Goal: Obtain resource: Download file/media

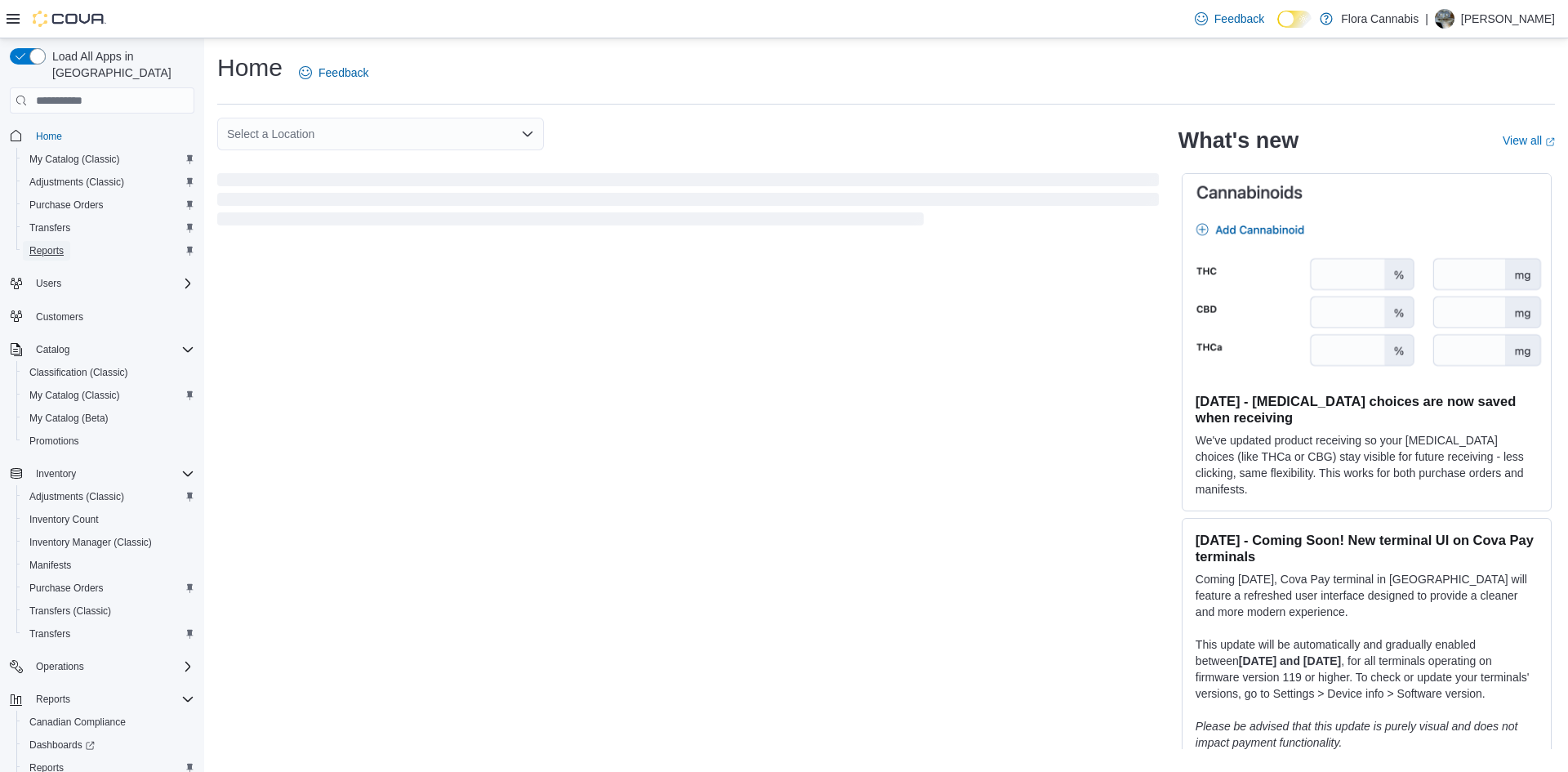
click at [52, 244] on span "Reports" at bounding box center [46, 251] width 34 height 13
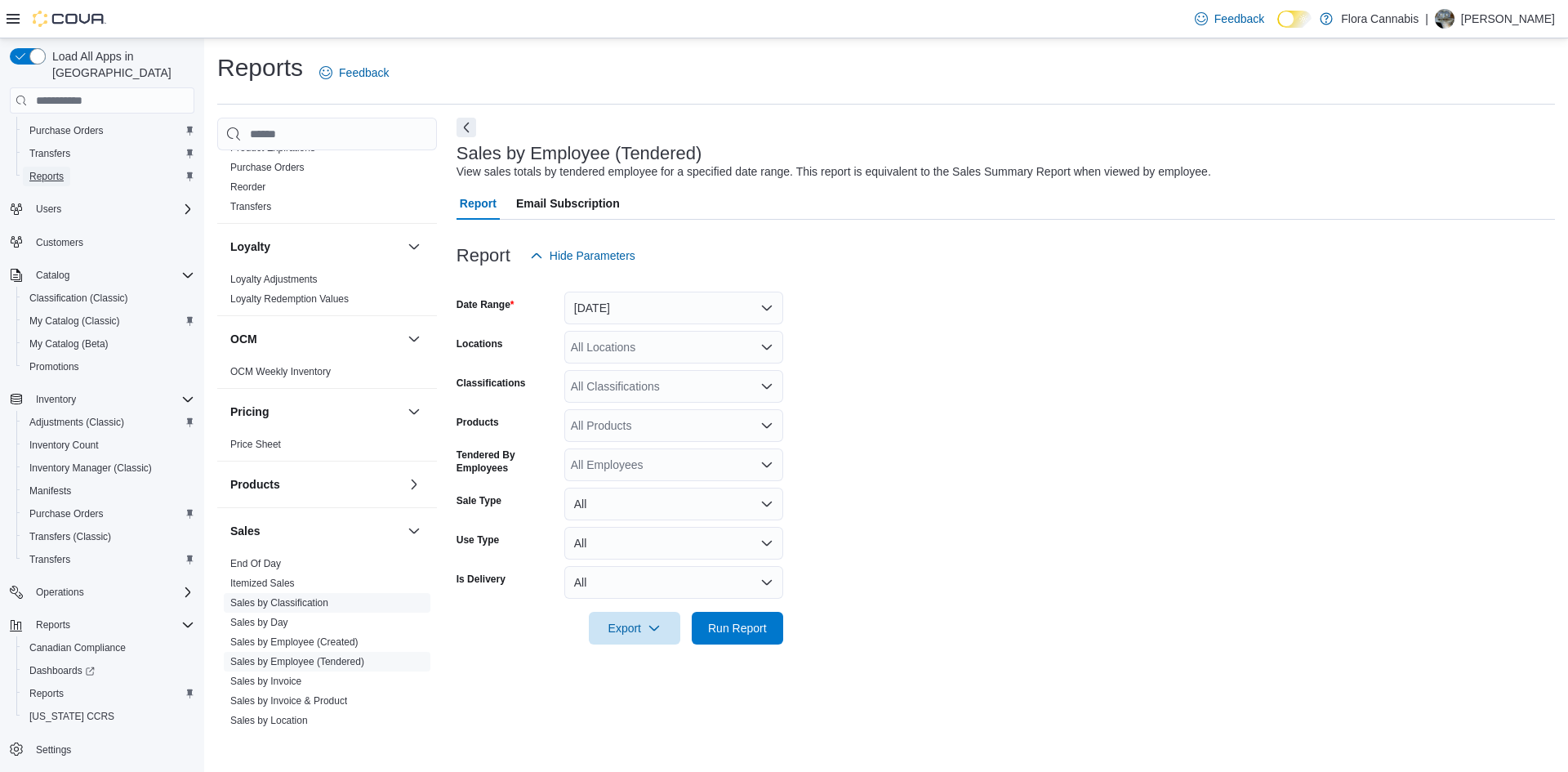
scroll to position [409, 0]
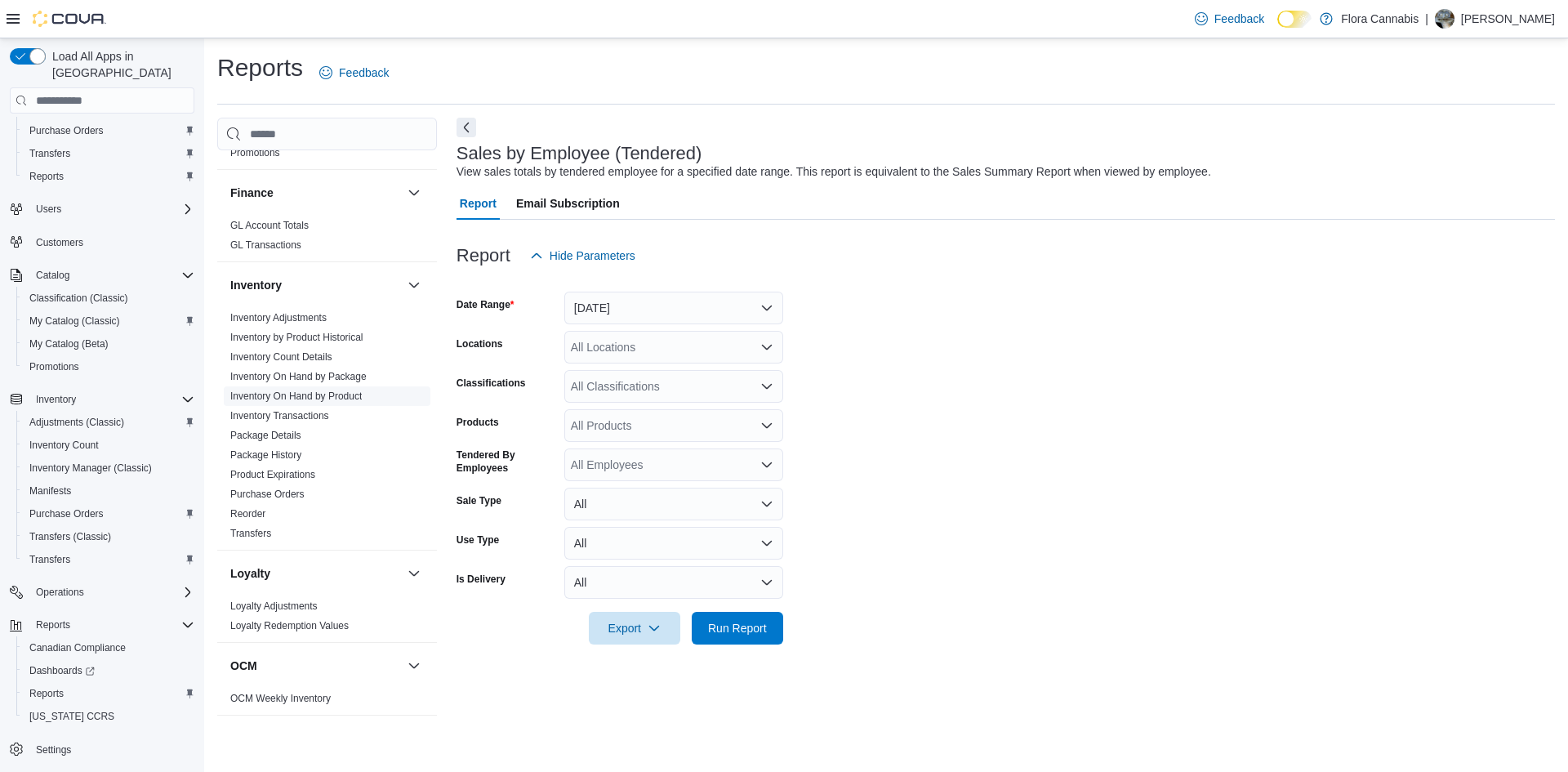
click at [323, 395] on link "Inventory On Hand by Product" at bounding box center [296, 396] width 131 height 12
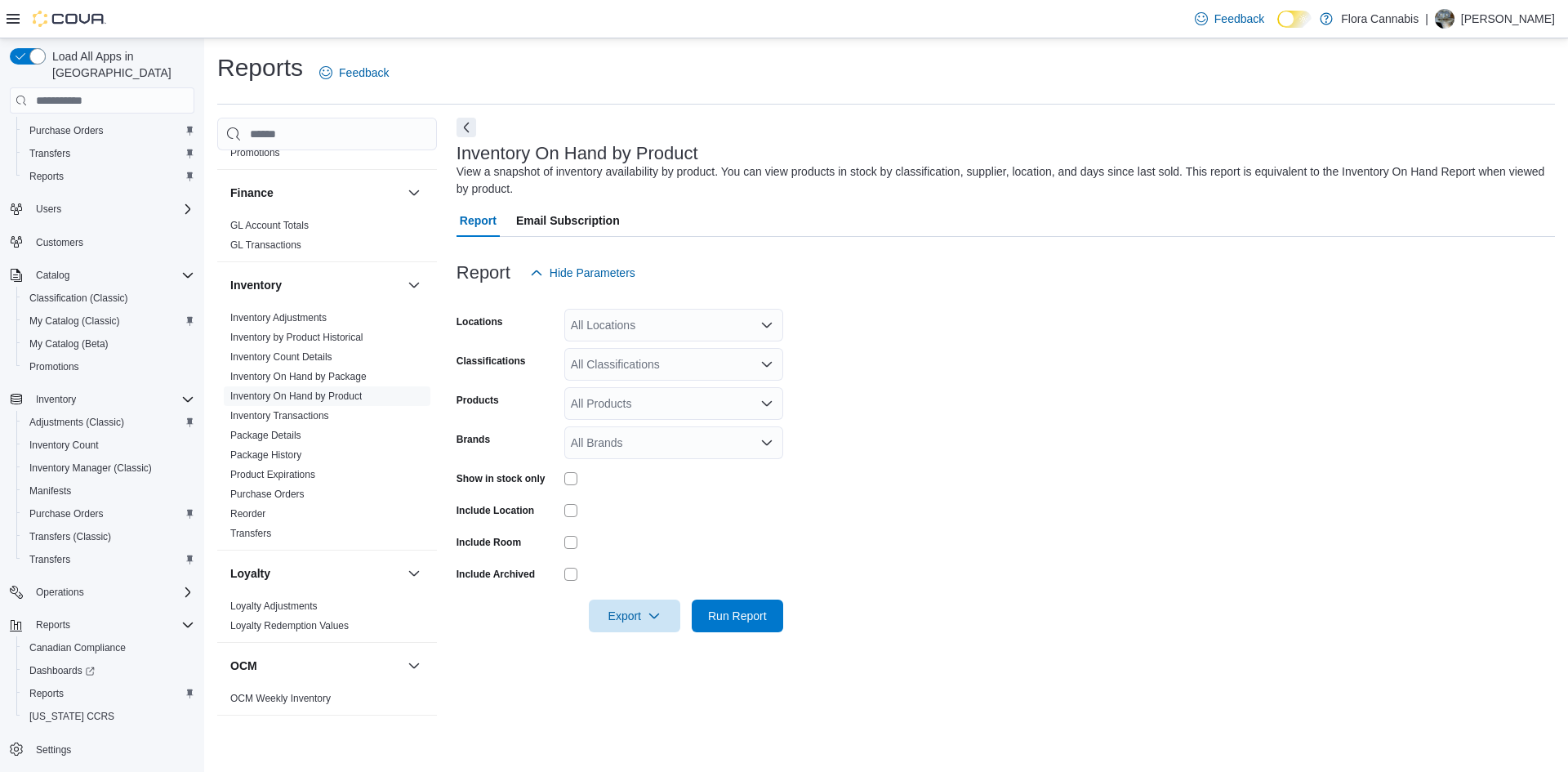
click at [646, 310] on div "All Locations" at bounding box center [673, 325] width 218 height 33
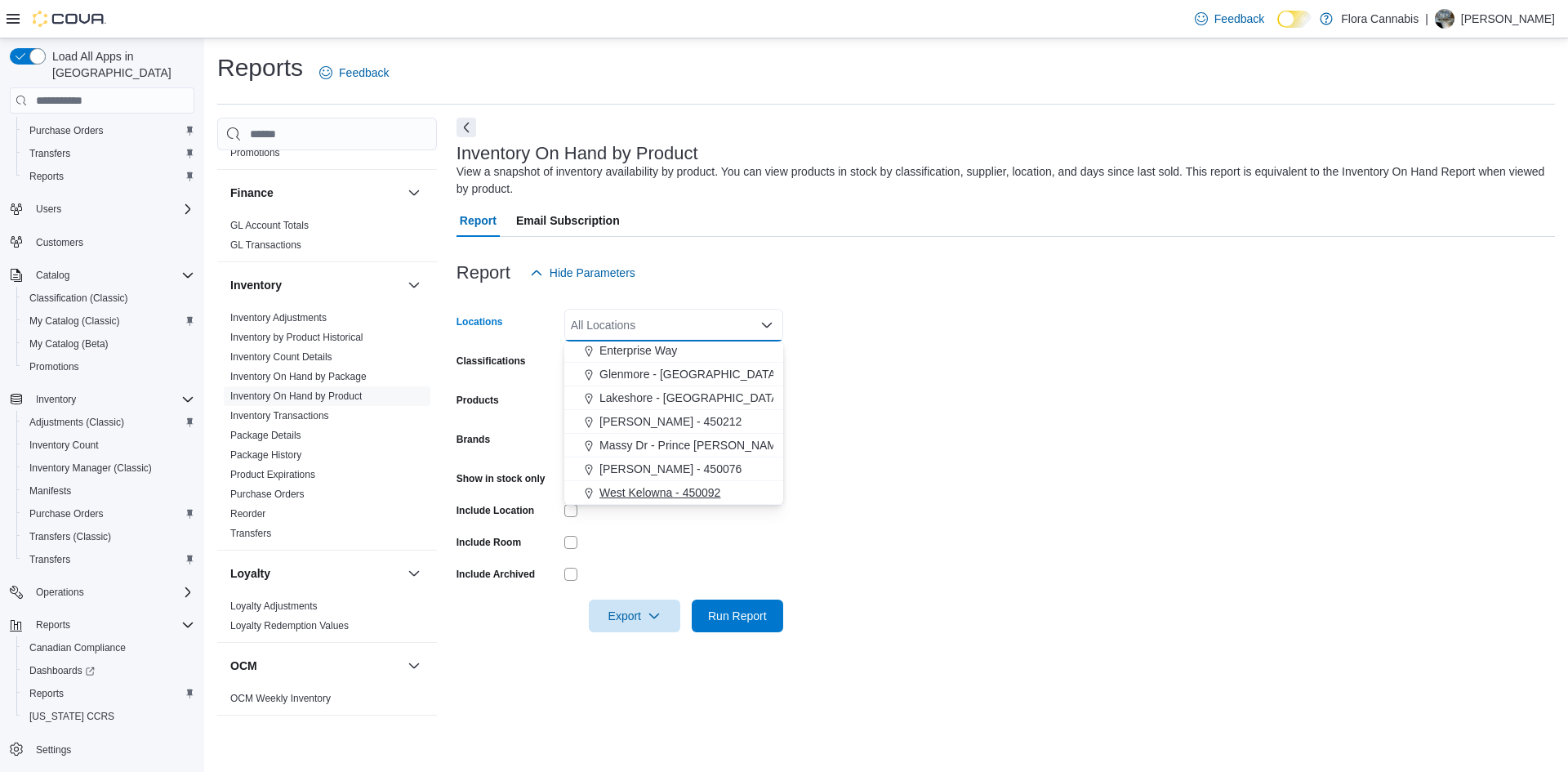
click at [702, 500] on span "West Kelowna - 450092" at bounding box center [660, 492] width 121 height 17
click at [856, 468] on form "Locations [GEOGRAPHIC_DATA] - 450092 Combo box. Selected. [GEOGRAPHIC_DATA] - 4…" at bounding box center [1005, 461] width 1098 height 343
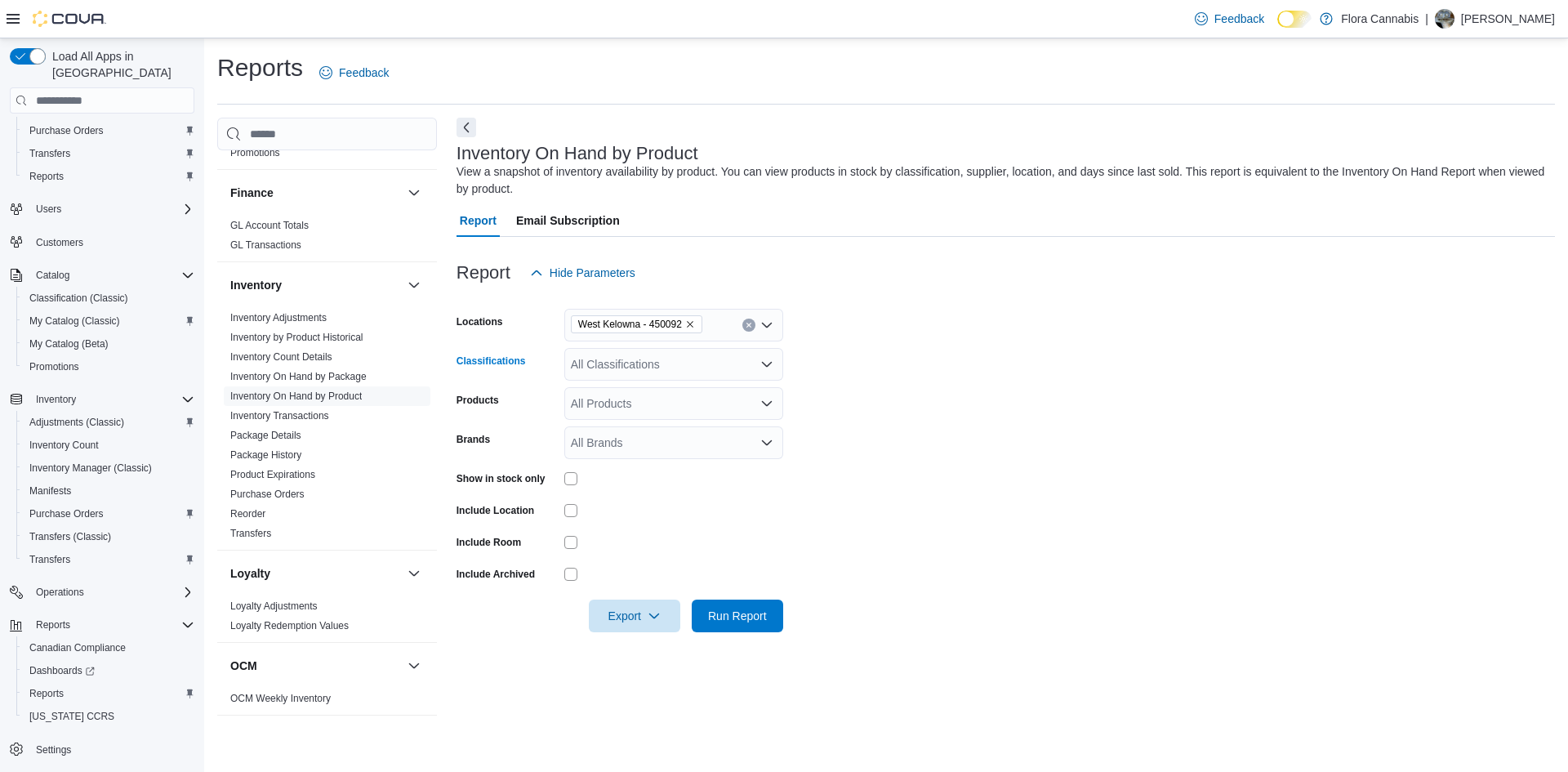
click at [722, 376] on div "All Classifications" at bounding box center [673, 364] width 218 height 33
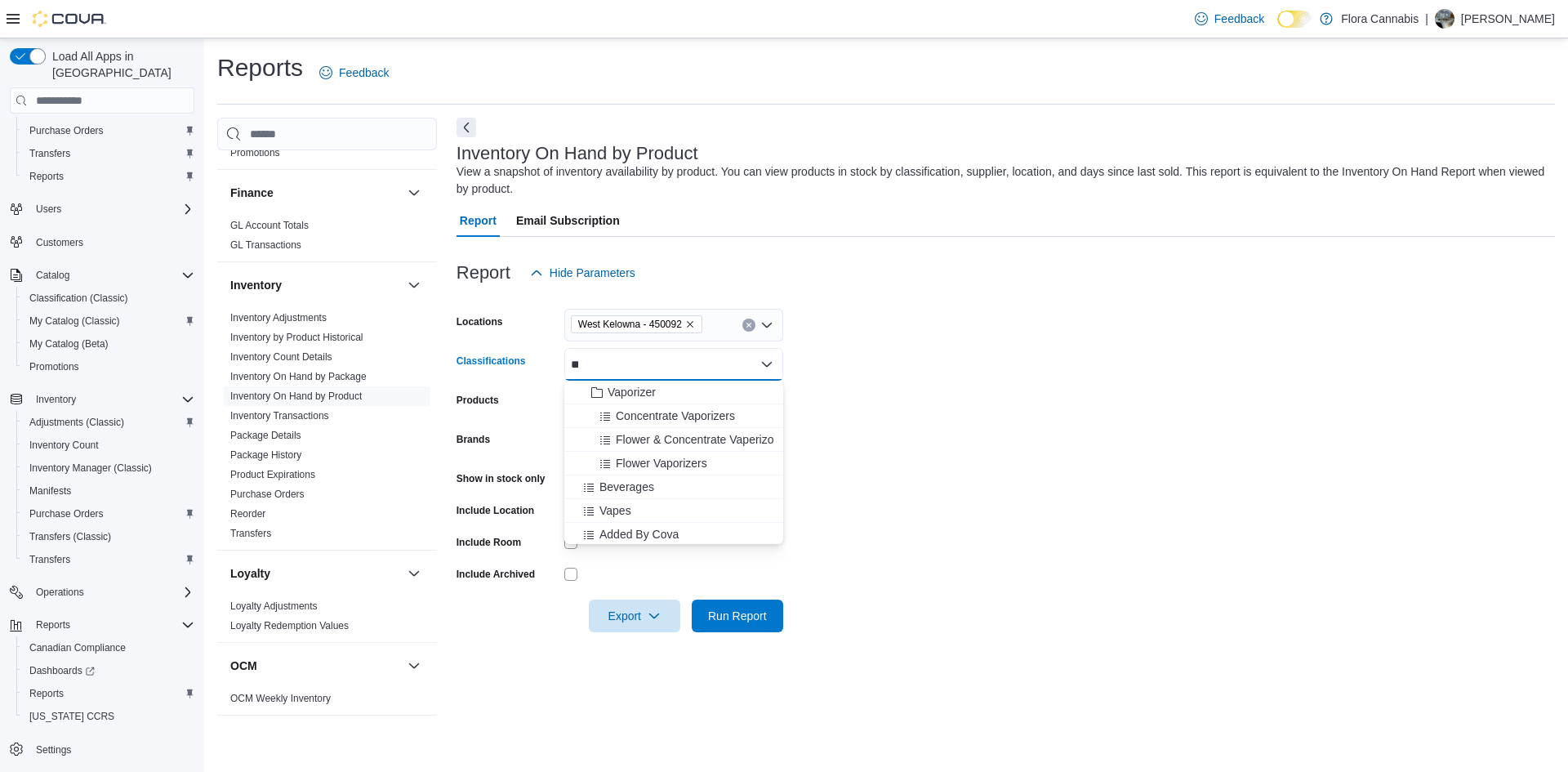
type input "***"
click at [869, 330] on form "Locations [GEOGRAPHIC_DATA] - 450092 Classifications Vapes Combo box. Selected.…" at bounding box center [1005, 461] width 1098 height 343
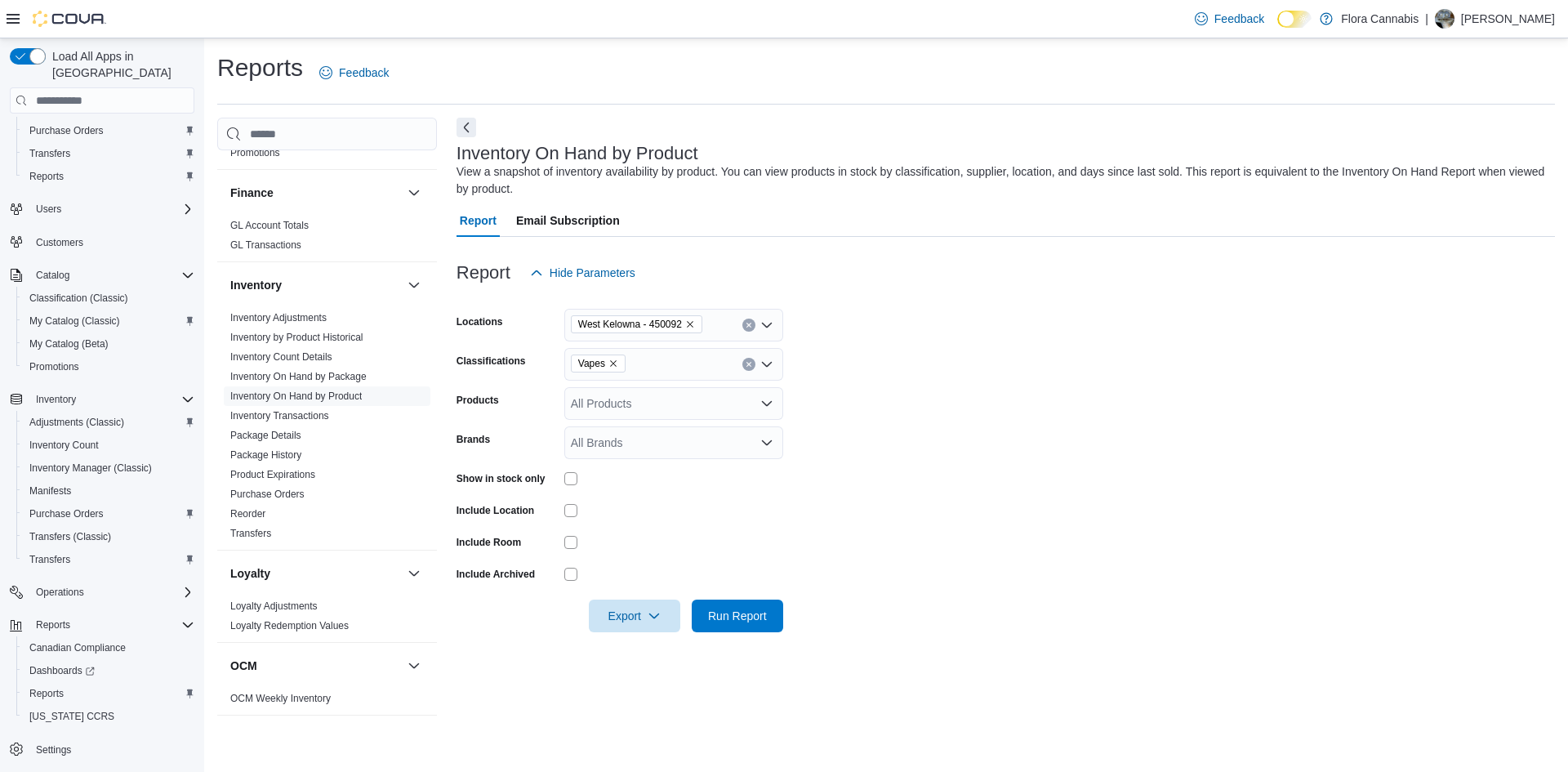
click at [640, 396] on div "All Products" at bounding box center [673, 403] width 218 height 33
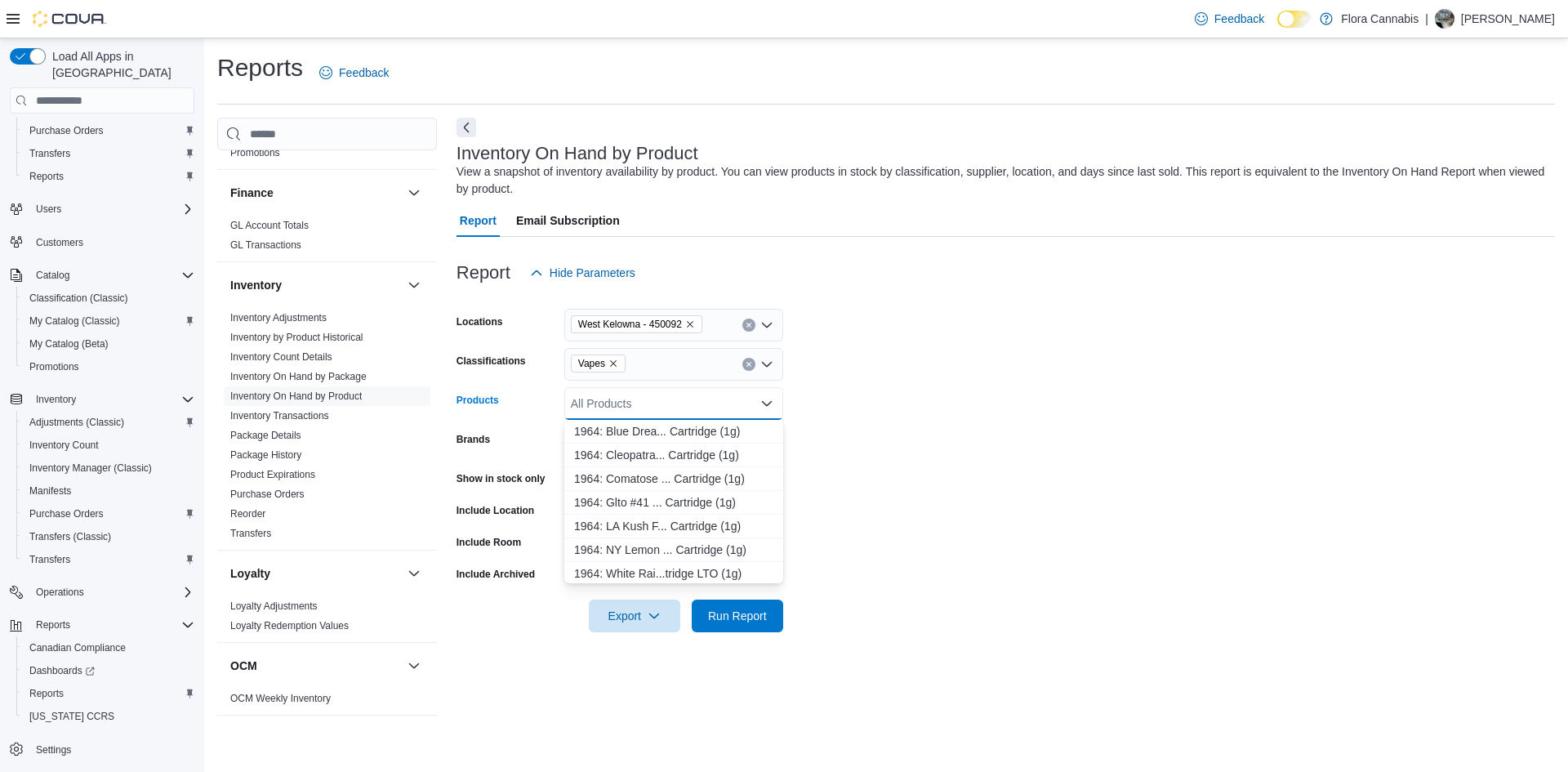
click at [660, 367] on div "Vapes" at bounding box center [673, 364] width 218 height 33
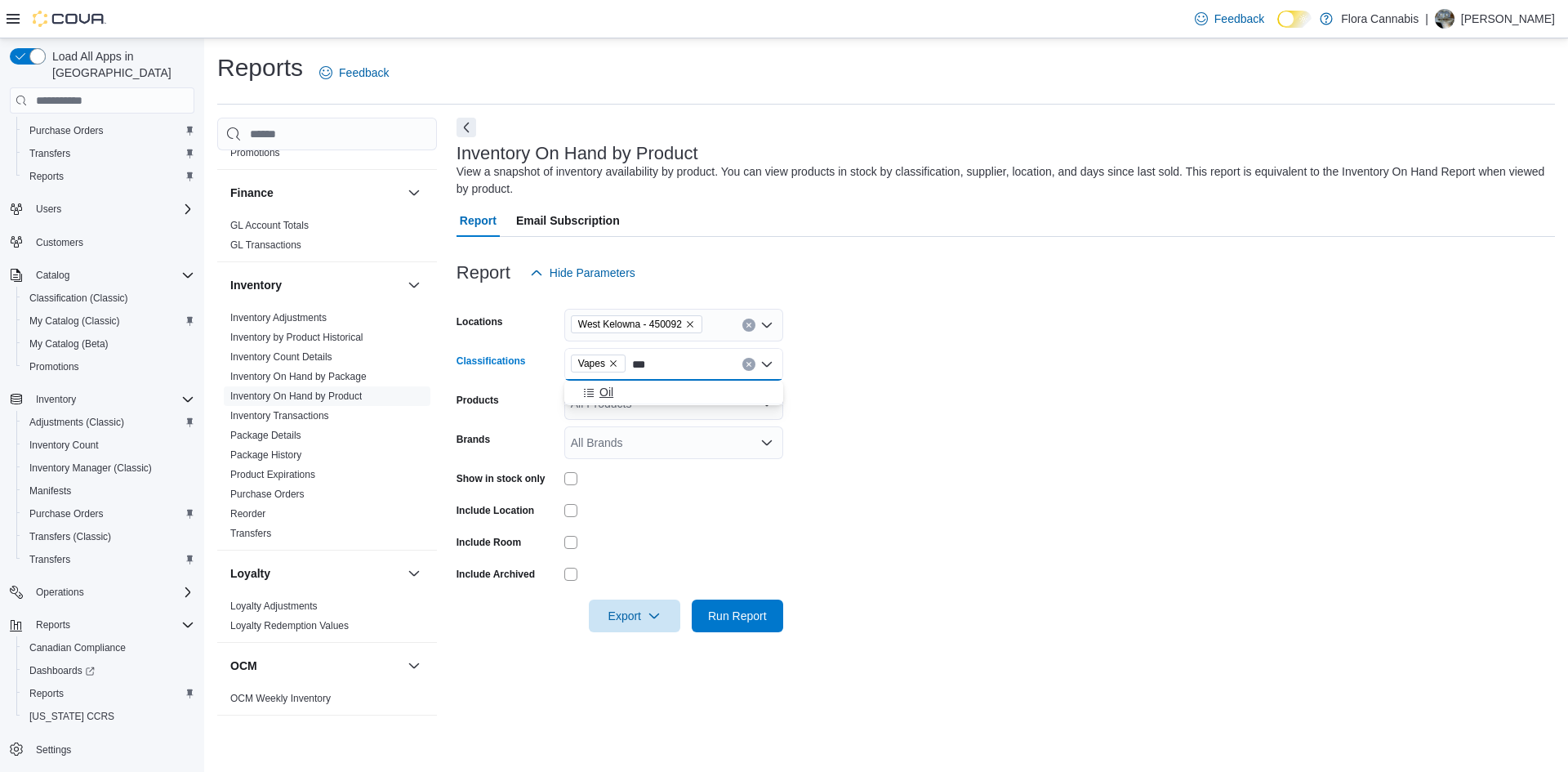
type input "***"
click at [661, 392] on div "Oil" at bounding box center [674, 392] width 199 height 17
drag, startPoint x: 1143, startPoint y: 447, endPoint x: 671, endPoint y: 523, distance: 478.1
click at [1141, 447] on form "Locations [GEOGRAPHIC_DATA] - 450092 Classifications Oil Vapes Combo box. Selec…" at bounding box center [1005, 461] width 1098 height 343
click at [620, 610] on span "Export" at bounding box center [635, 615] width 72 height 33
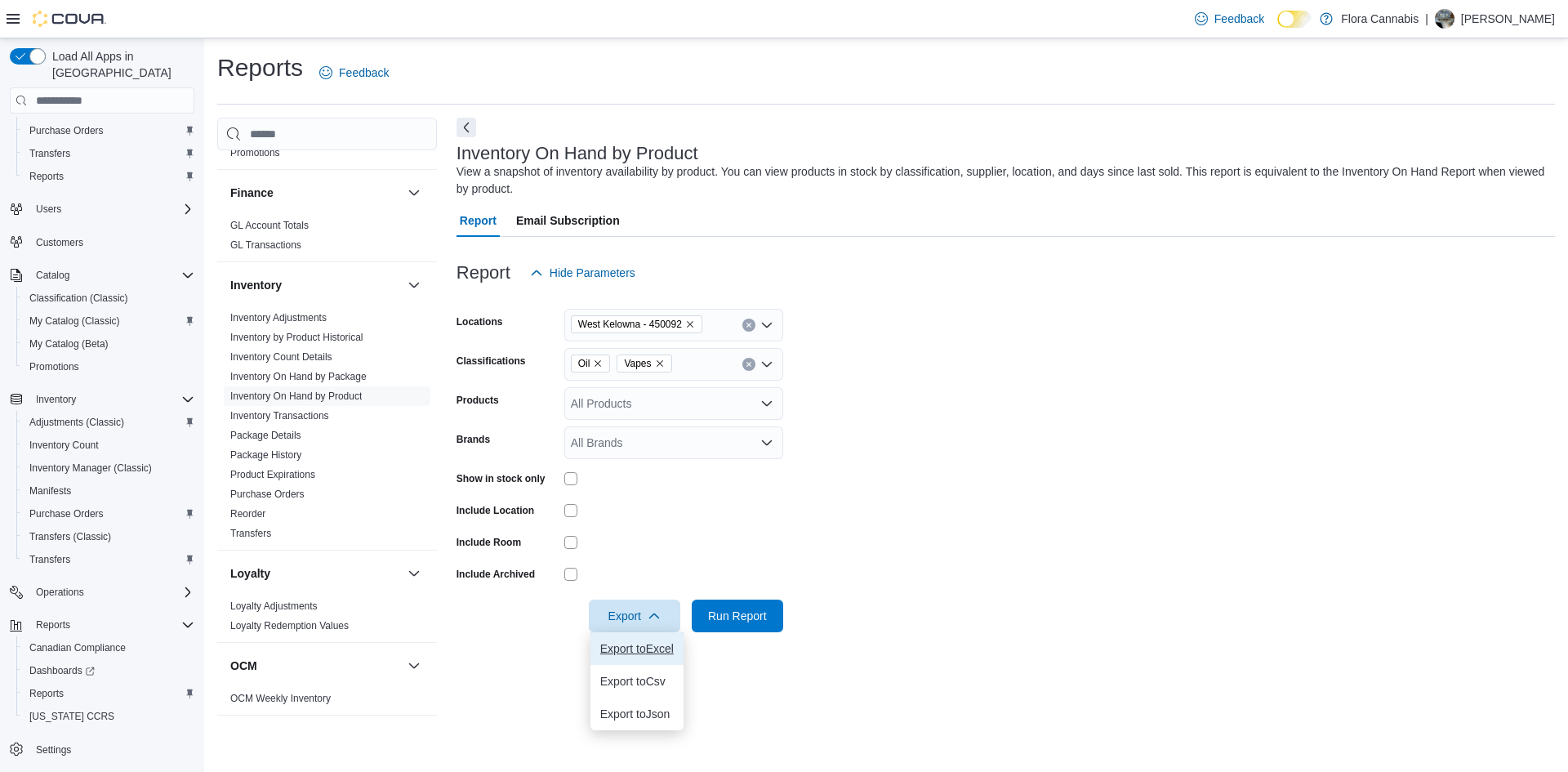
click at [669, 652] on span "Export to Excel" at bounding box center [637, 649] width 74 height 13
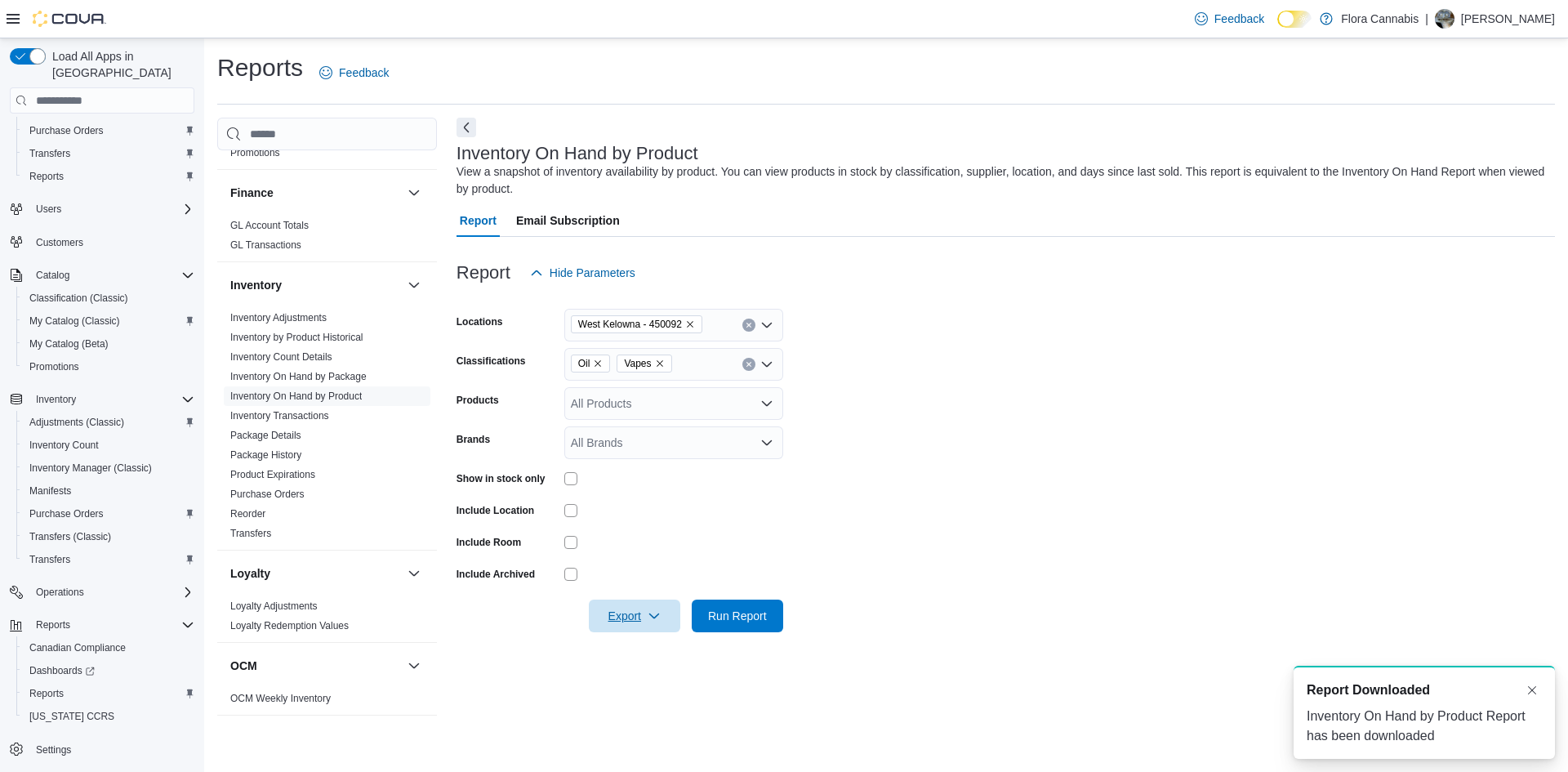
scroll to position [0, 0]
